Goal: Answer question/provide support

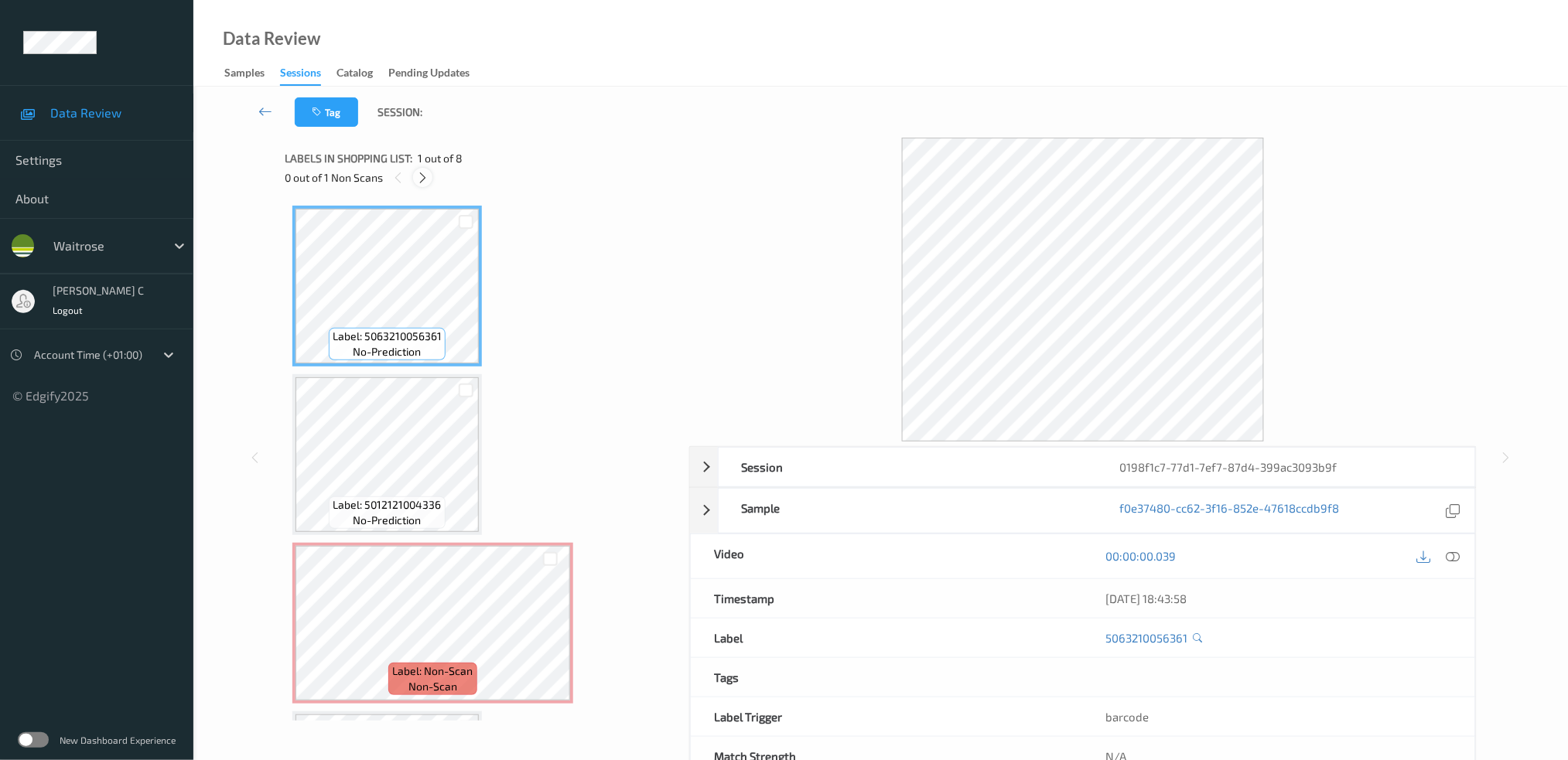
click at [427, 175] on icon at bounding box center [423, 177] width 13 height 14
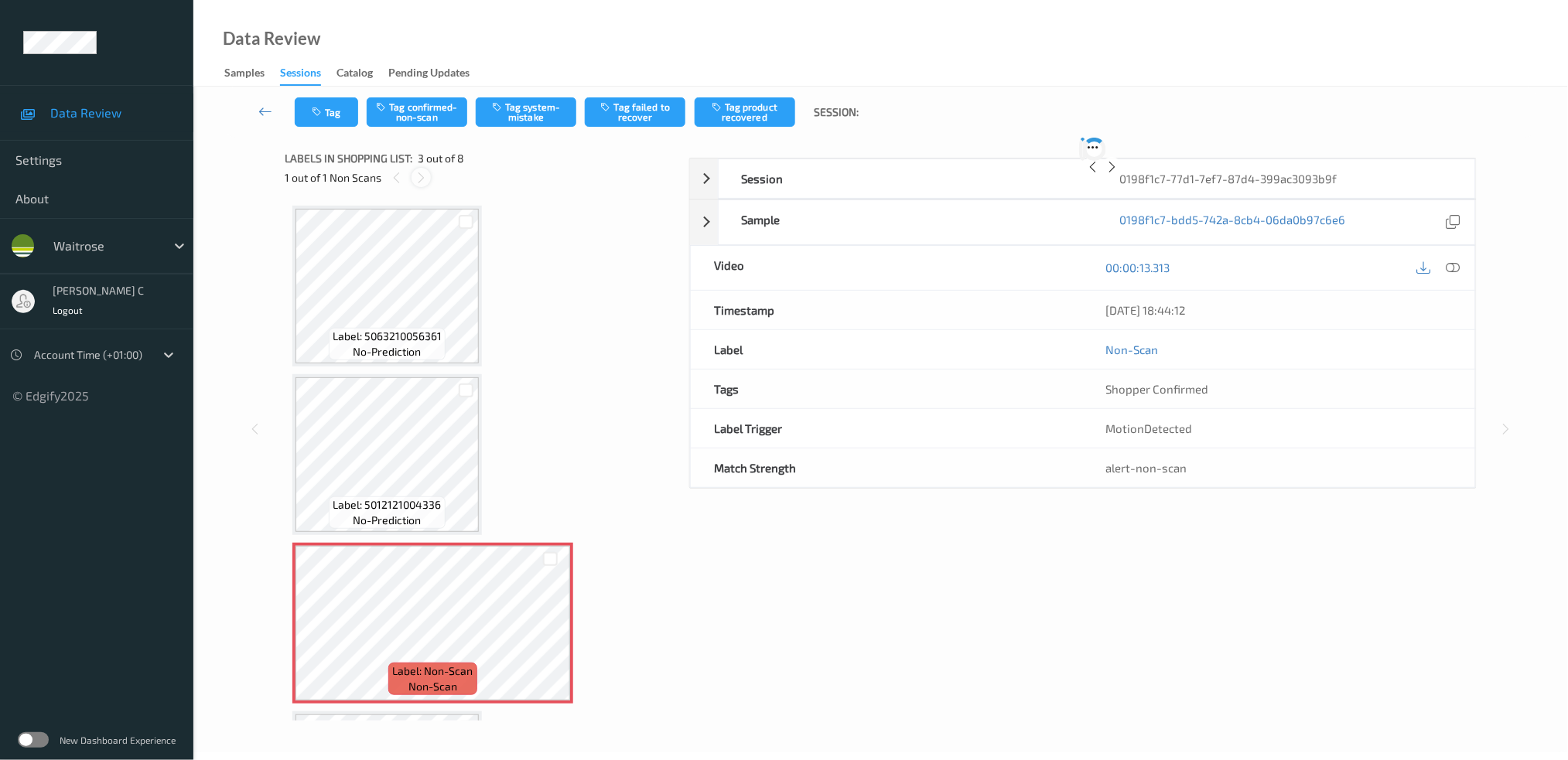
scroll to position [175, 0]
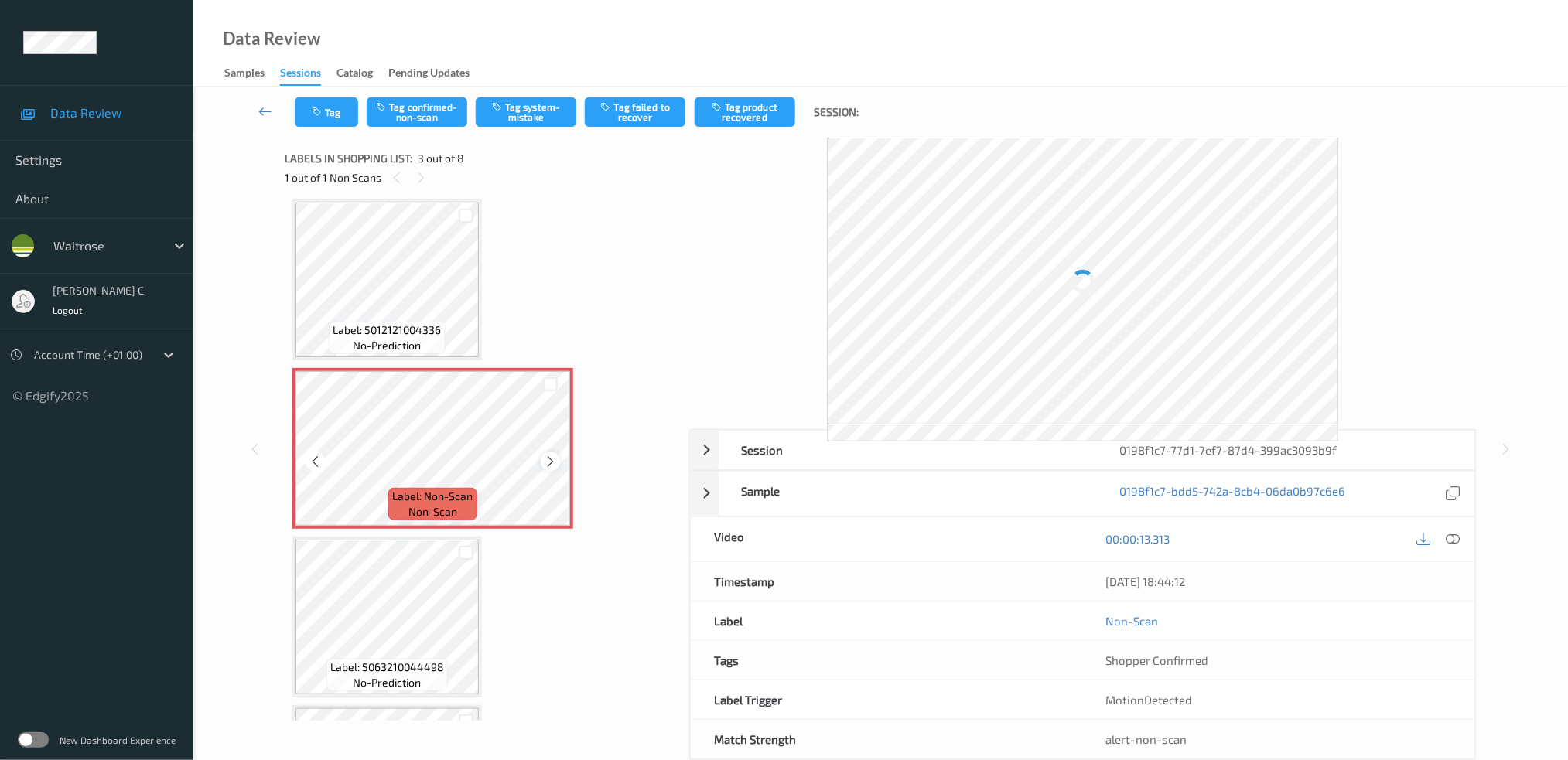
click at [551, 456] on icon at bounding box center [550, 461] width 13 height 14
click at [550, 456] on icon at bounding box center [550, 461] width 13 height 14
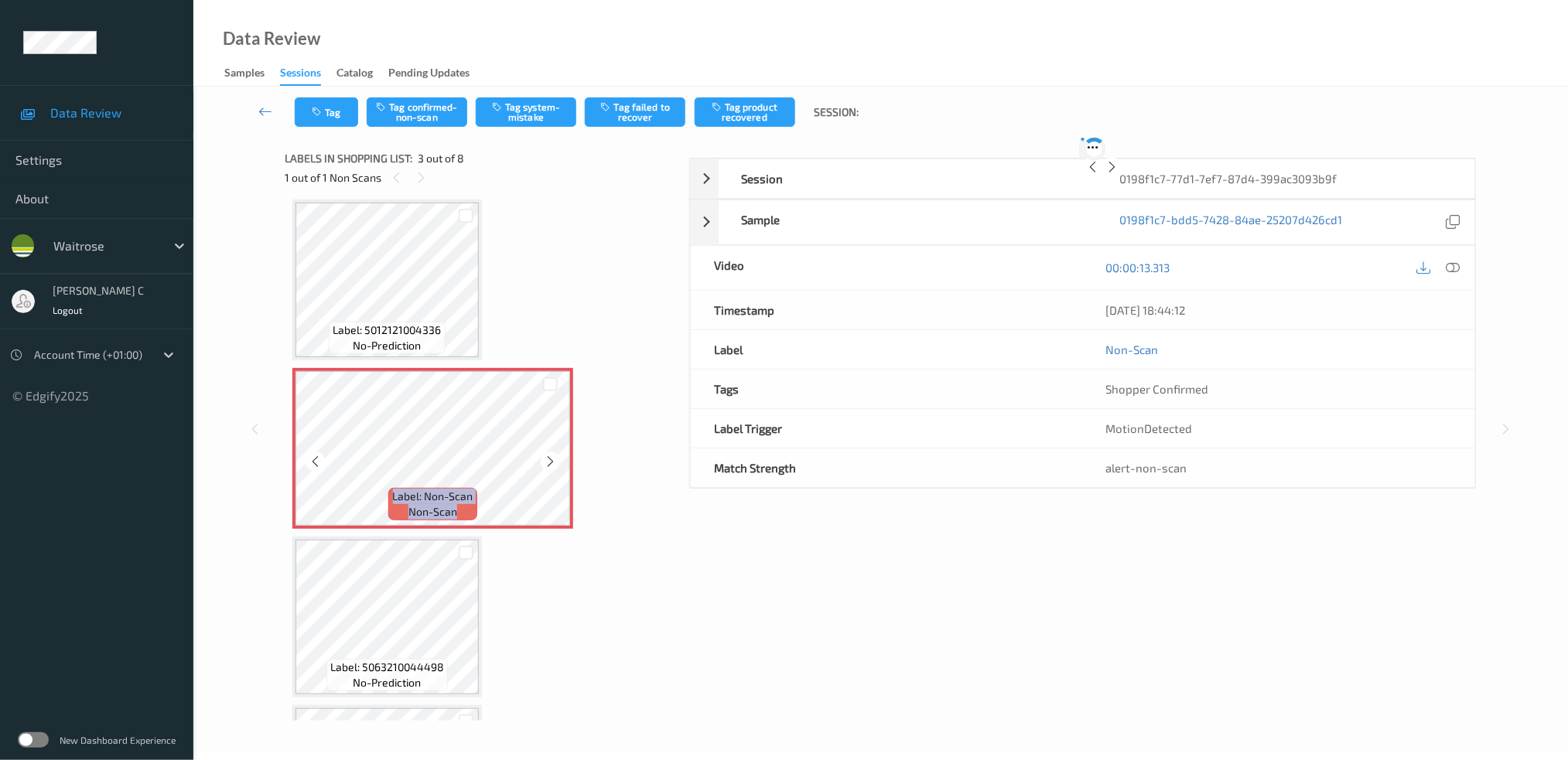
click at [550, 456] on icon at bounding box center [550, 461] width 13 height 14
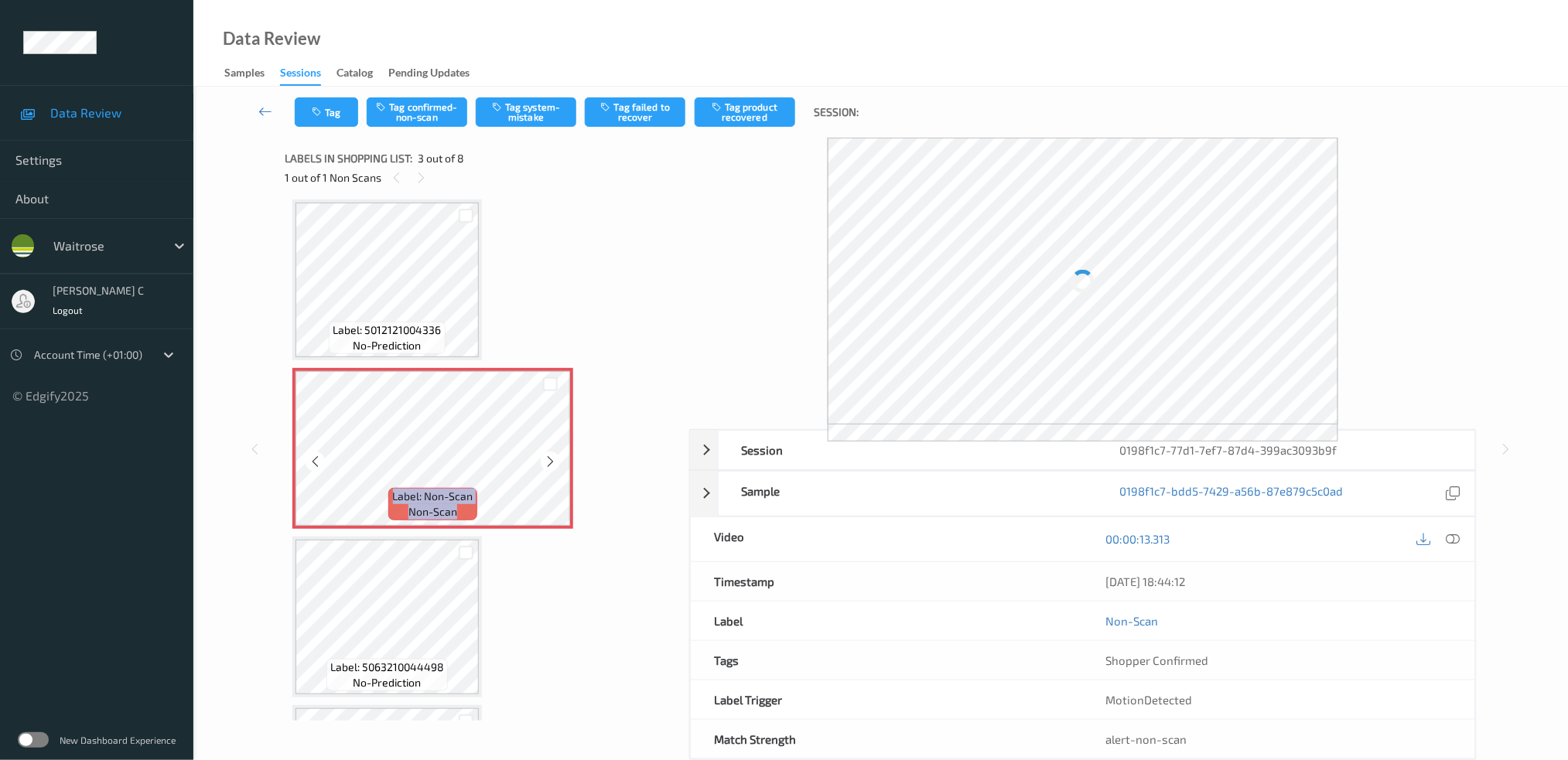
click at [550, 456] on icon at bounding box center [550, 461] width 13 height 14
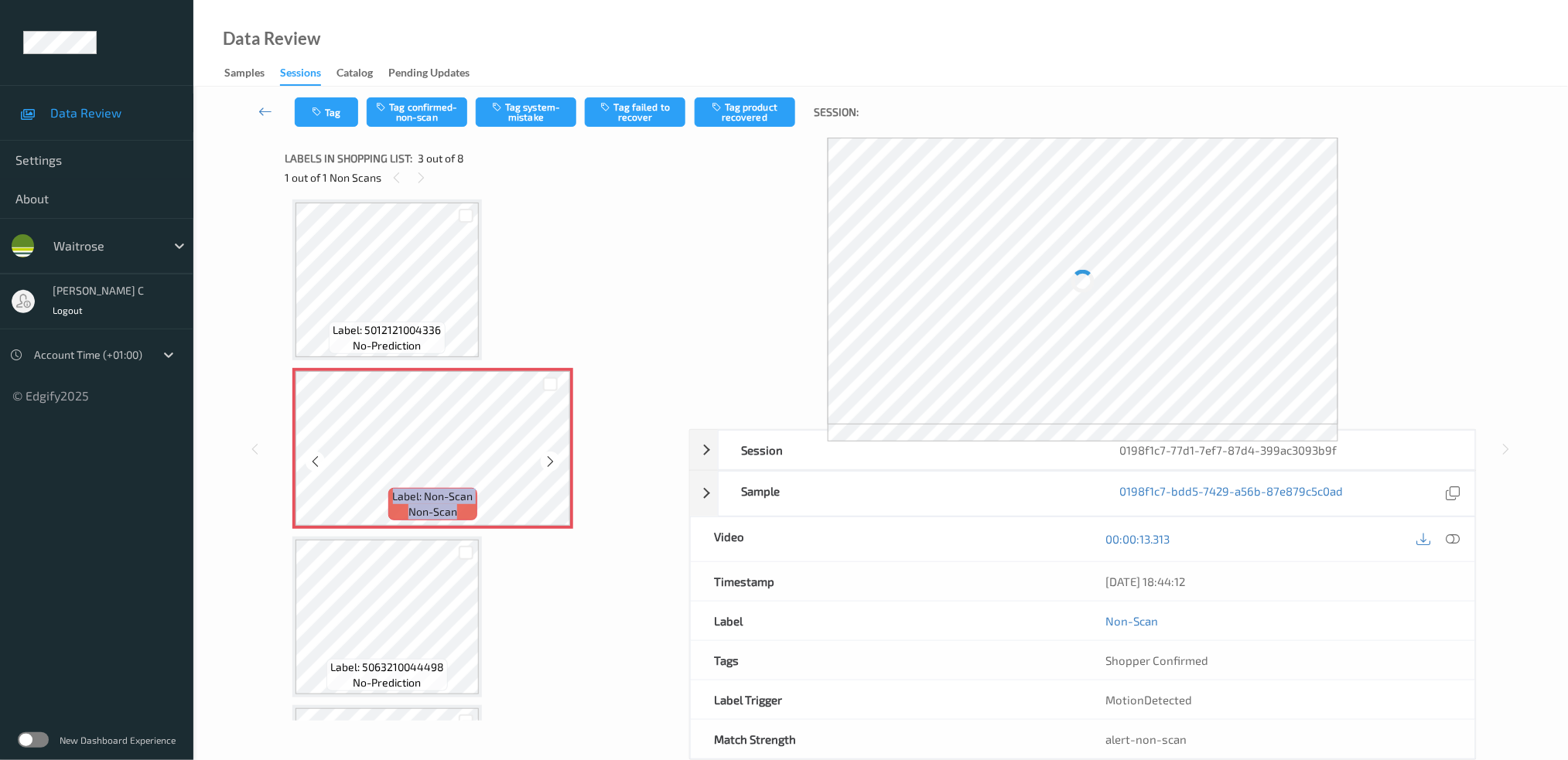
click at [550, 456] on icon at bounding box center [550, 461] width 13 height 14
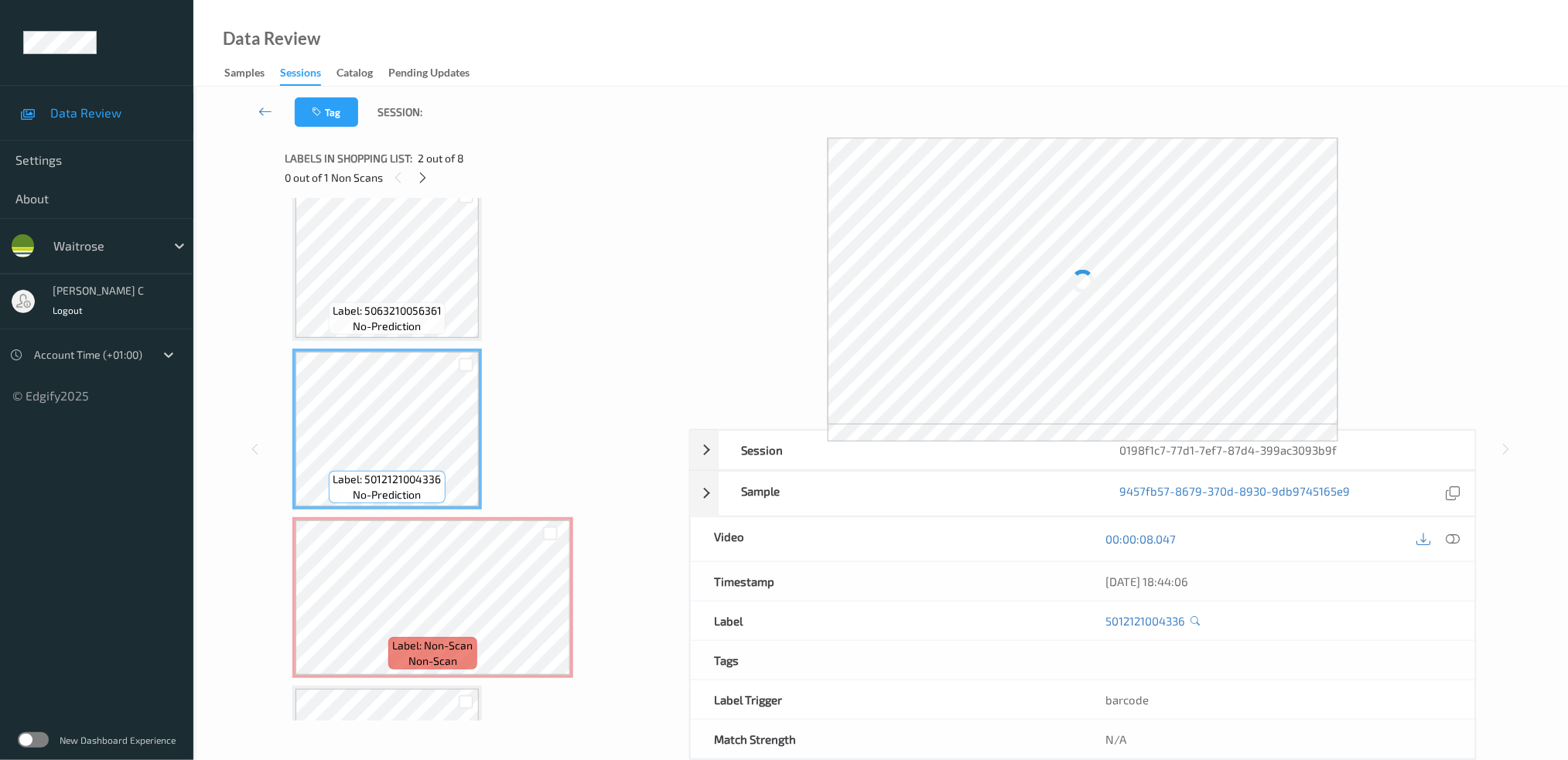
scroll to position [0, 0]
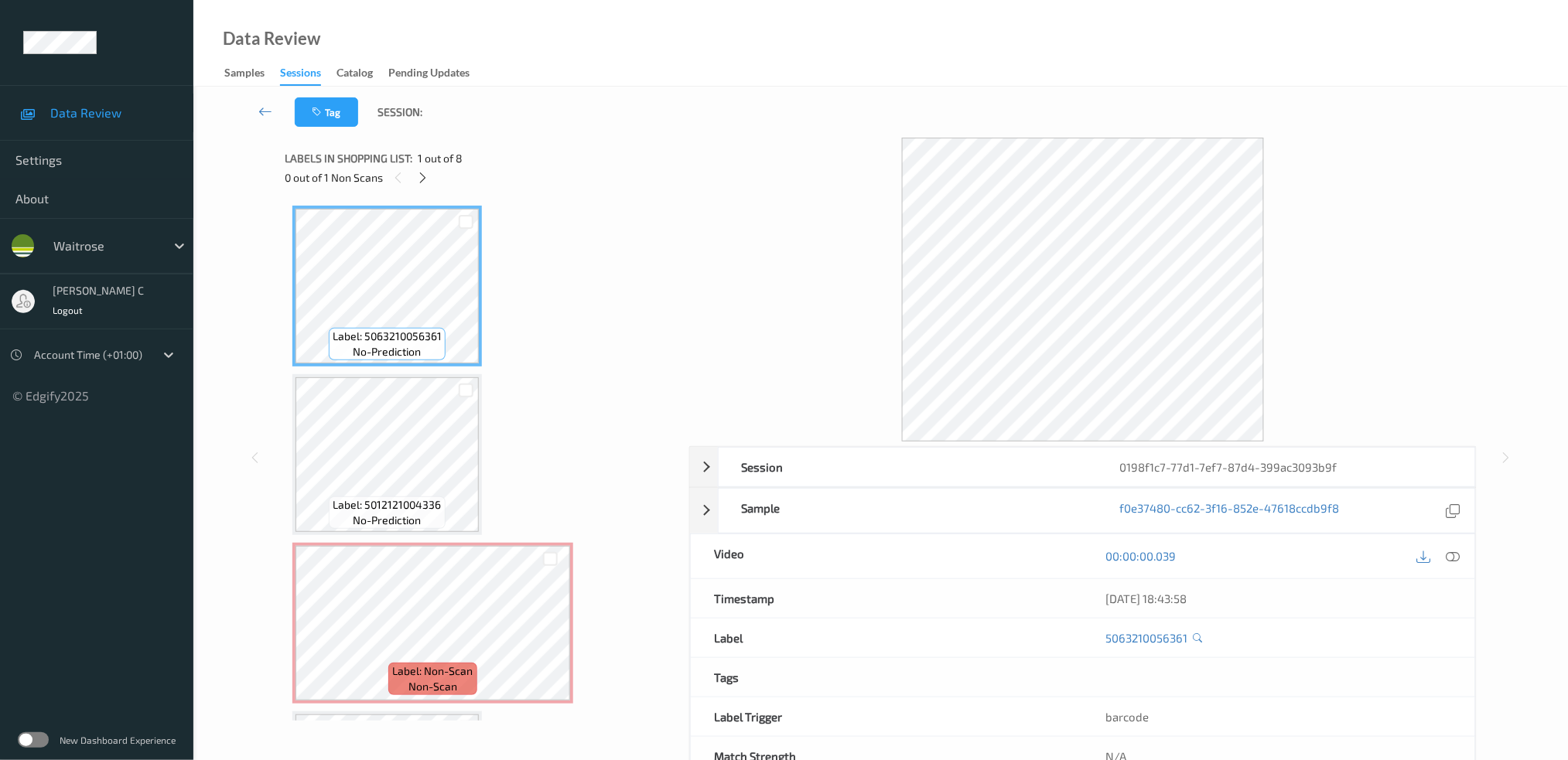
click at [1456, 551] on icon at bounding box center [1452, 555] width 14 height 14
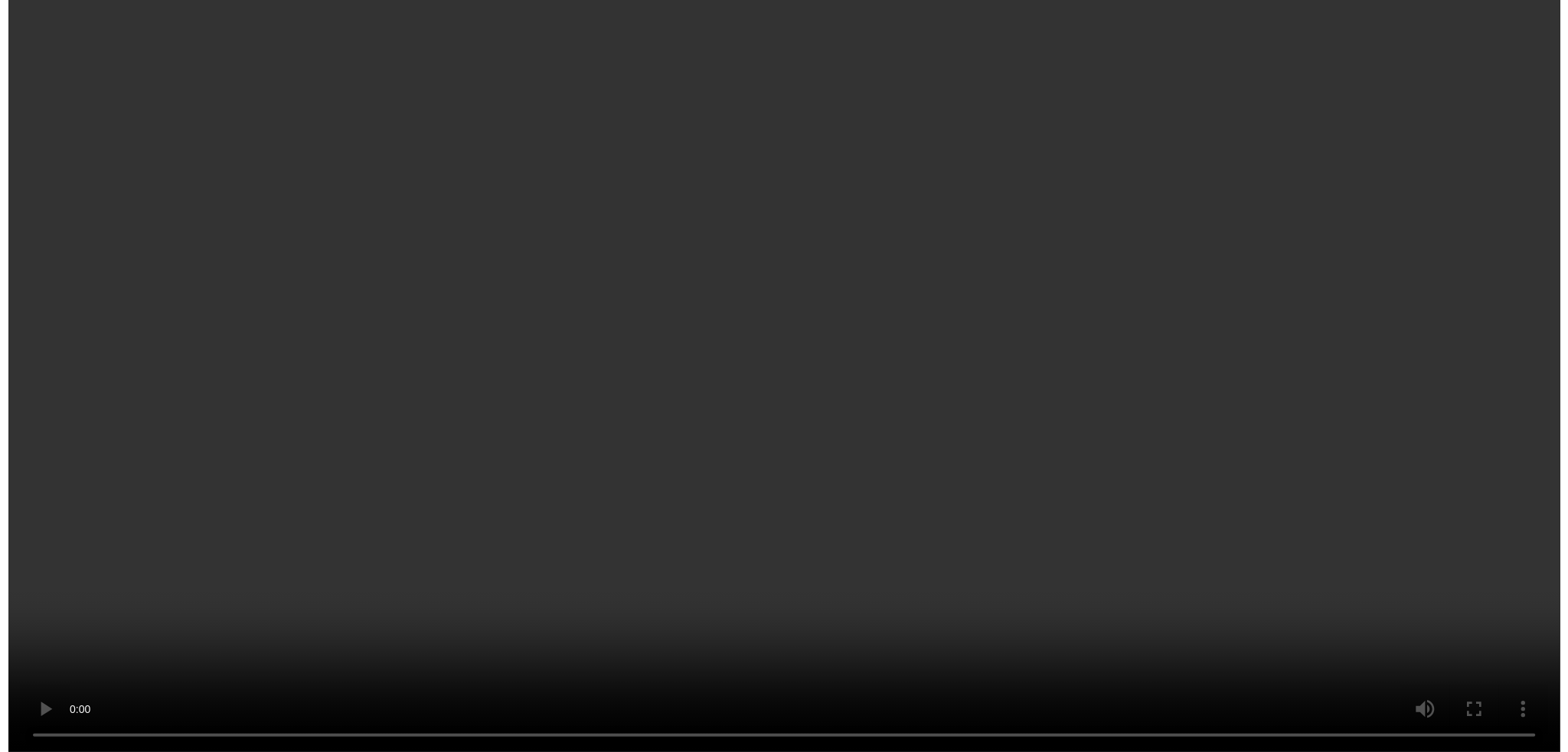
scroll to position [203, 0]
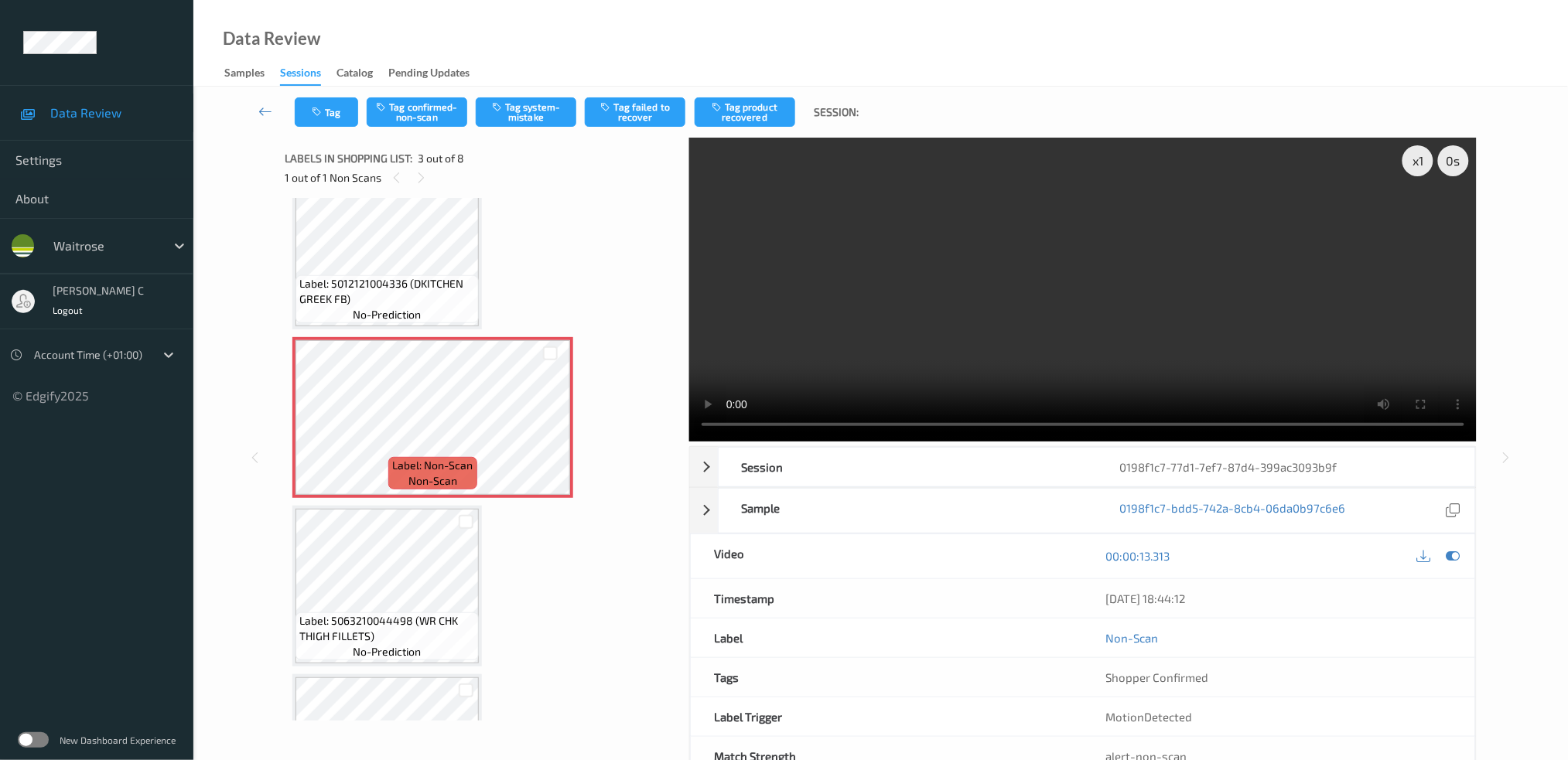
click at [427, 91] on div "Tag Tag confirmed-non-scan Tag system-mistake Tag failed to recover Tag product…" at bounding box center [881, 112] width 1311 height 51
click at [435, 103] on button "Tag confirmed-non-scan" at bounding box center [417, 112] width 100 height 29
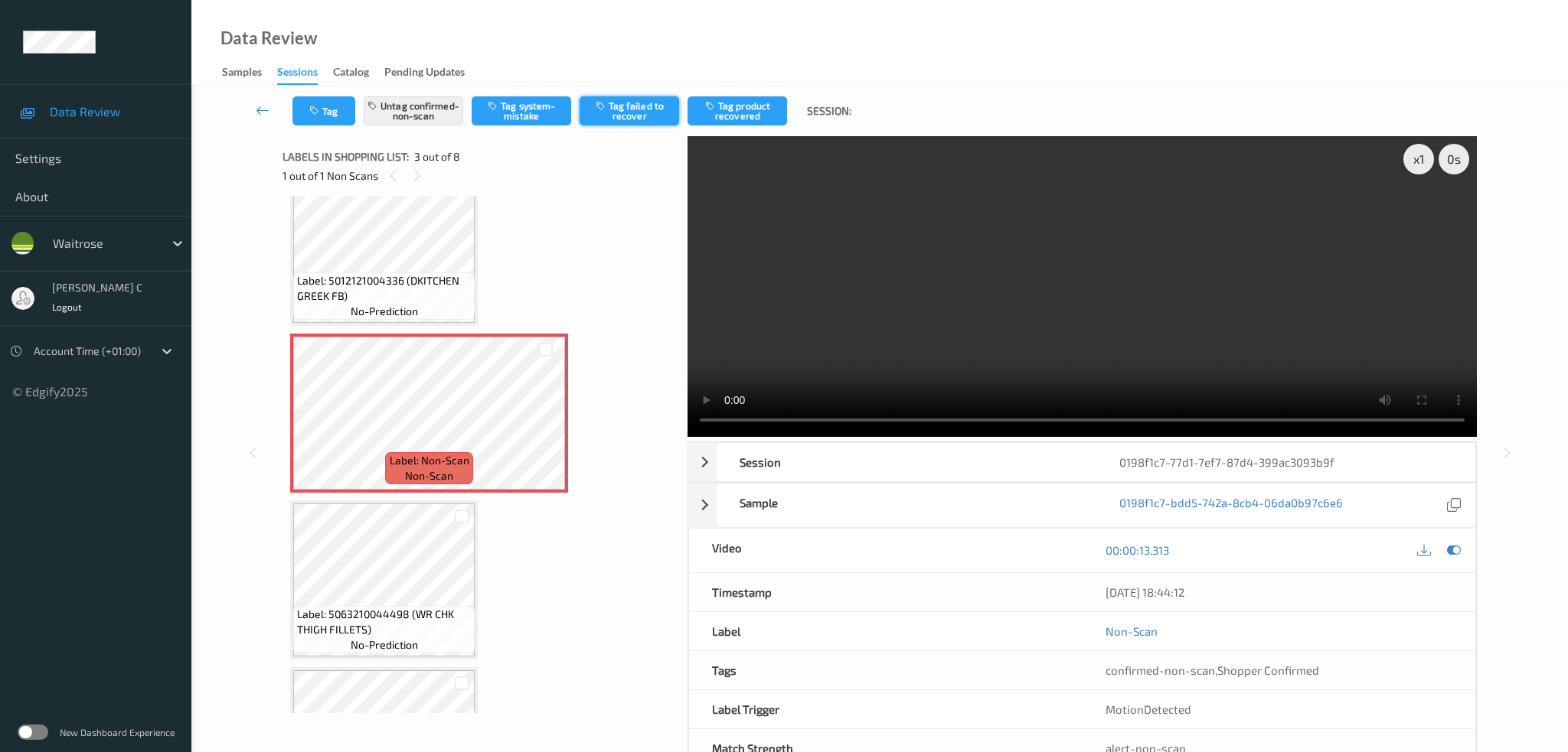
click at [655, 108] on button "Tag failed to recover" at bounding box center [629, 111] width 99 height 29
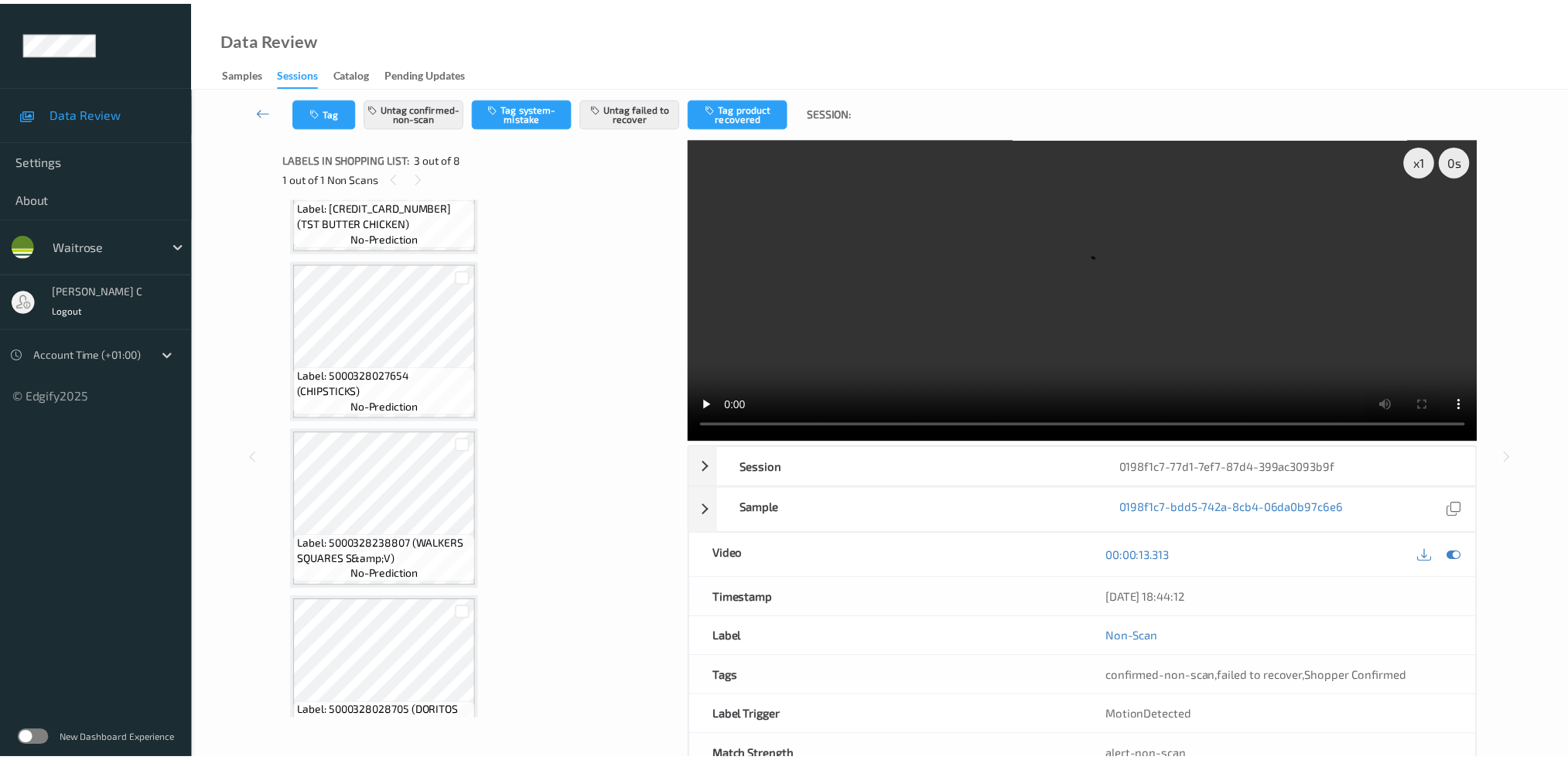
scroll to position [823, 0]
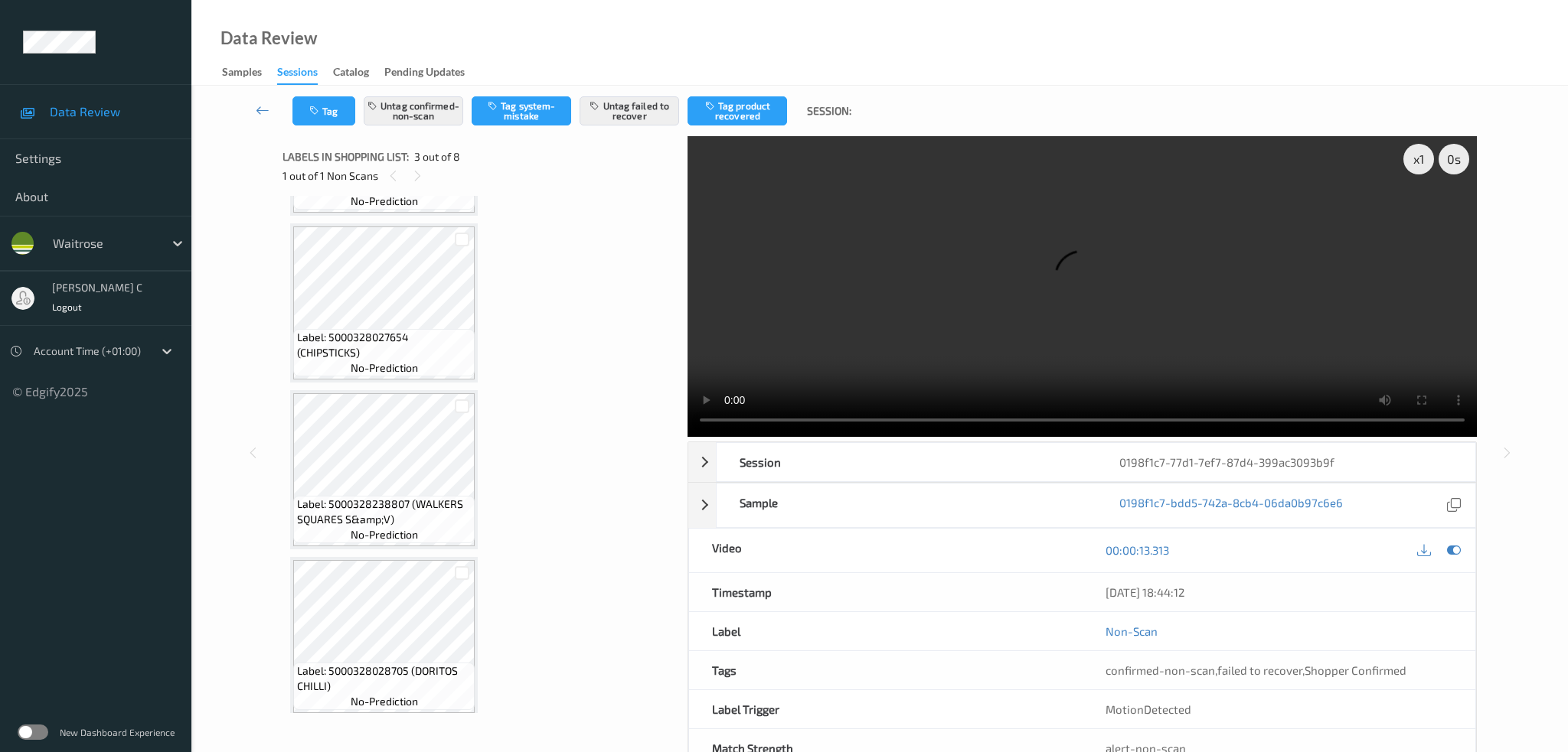
click at [377, 330] on span "Label: 5000328027654 (CHIPSTICKS)" at bounding box center [384, 345] width 174 height 30
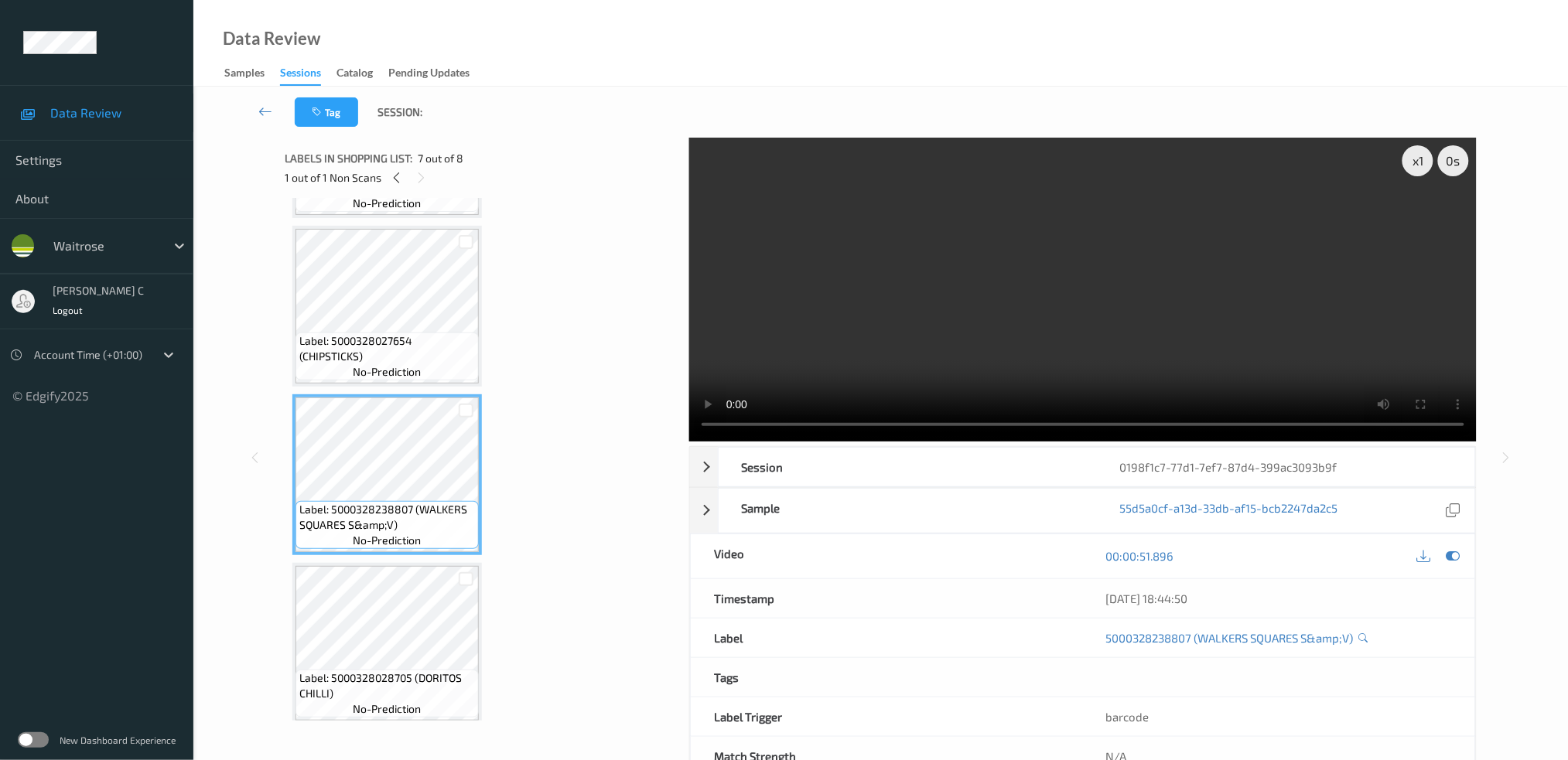
click at [1459, 558] on icon at bounding box center [1452, 555] width 14 height 14
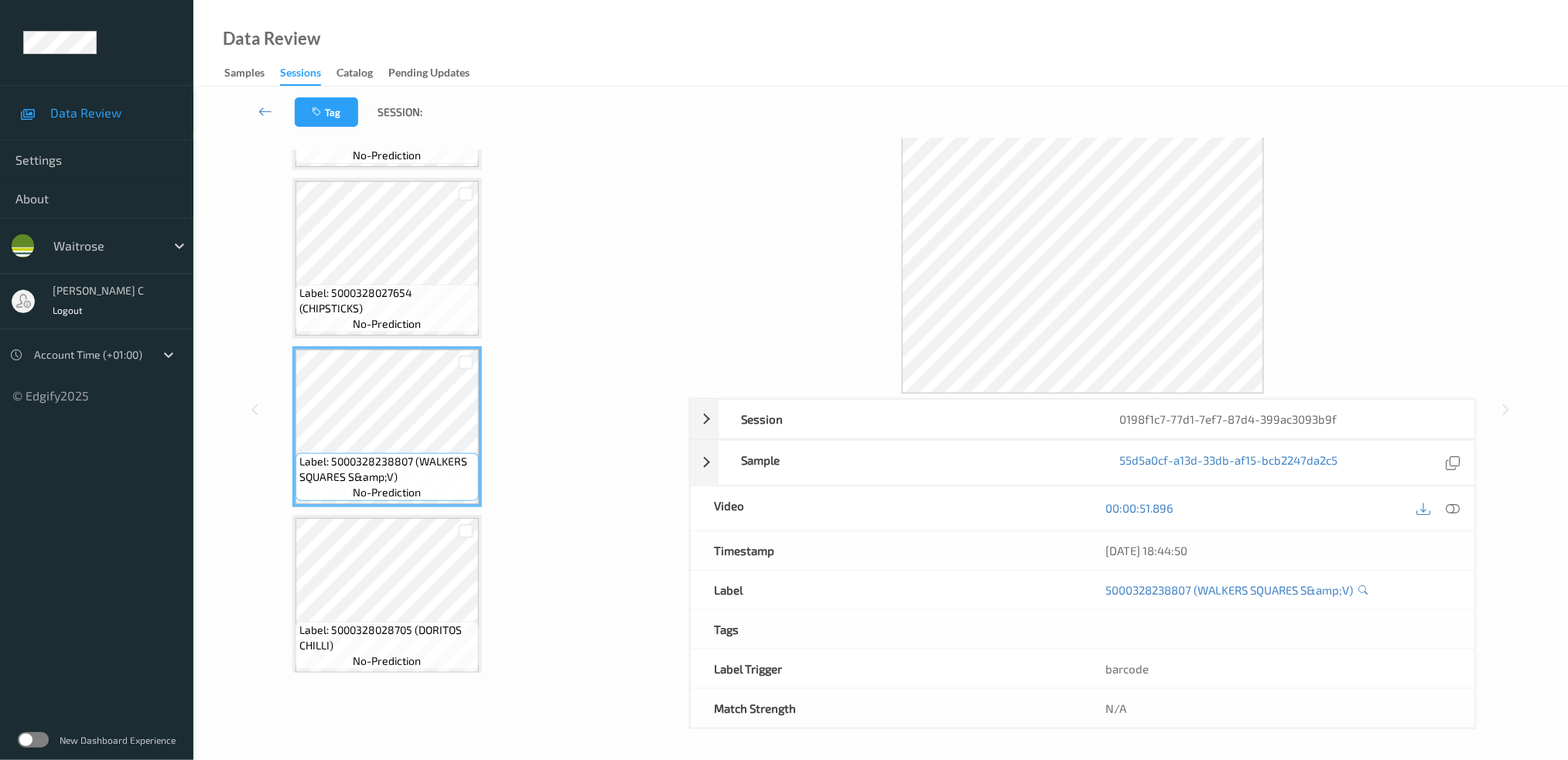
click at [433, 505] on div "Label: 5063210056361 (WR DURAFOLD BAG) no-prediction Label: 5012121004336 (DKIT…" at bounding box center [481, 5] width 378 height 1341
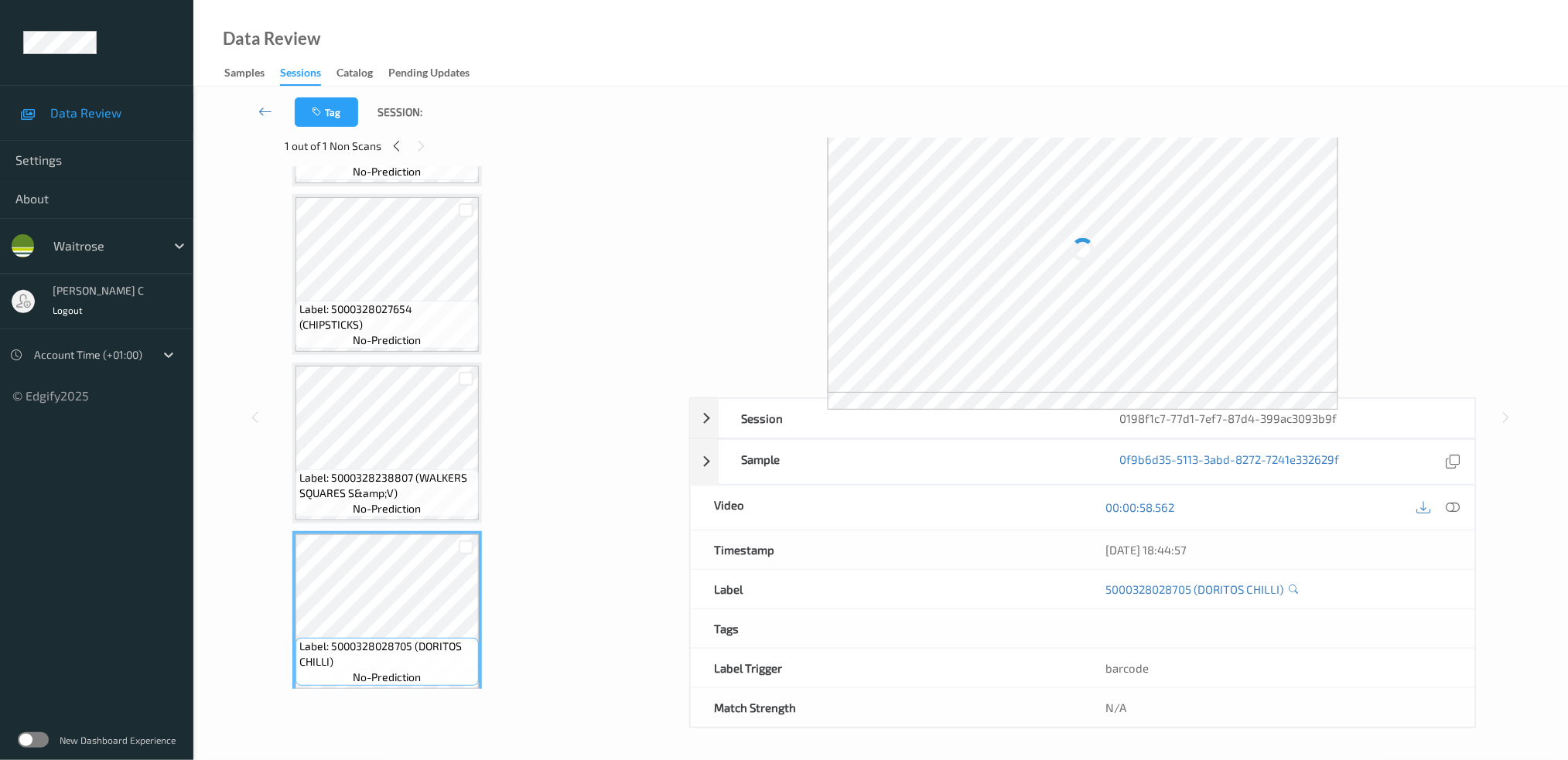
scroll to position [48, 0]
